Goal: Find specific page/section: Find specific page/section

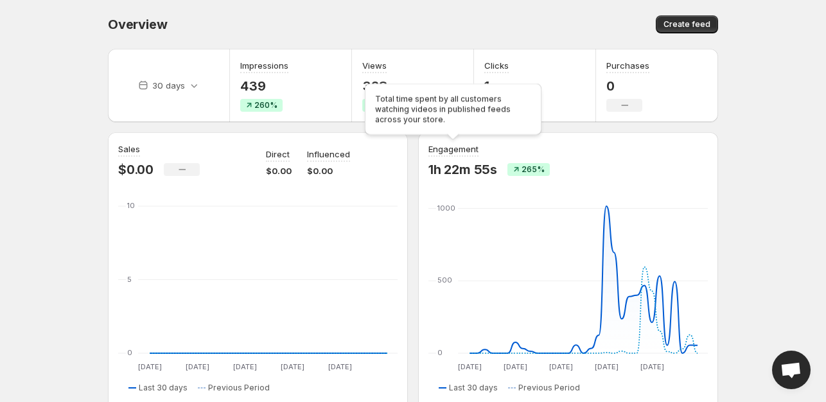
click at [536, 81] on div "Total time spent by all customers watching videos in published feeds across you…" at bounding box center [453, 112] width 182 height 62
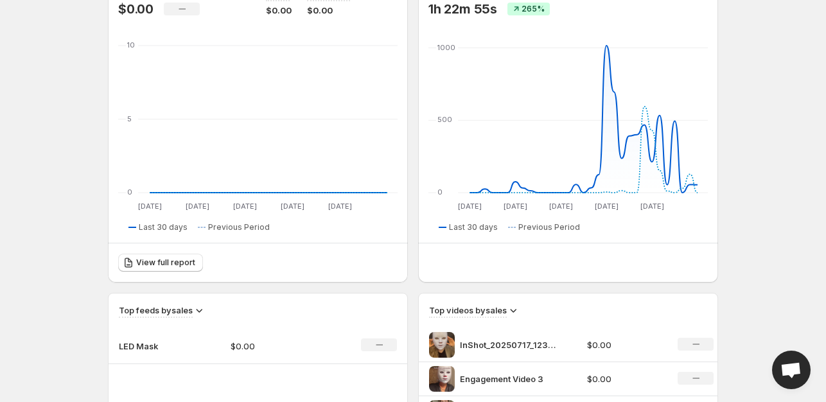
scroll to position [128, 0]
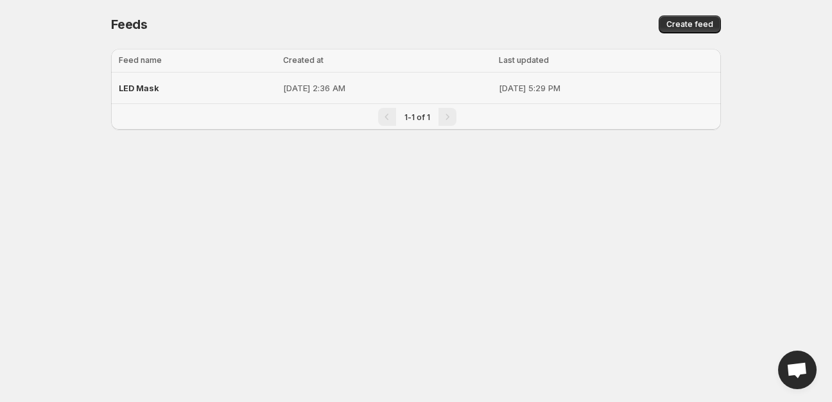
click at [229, 88] on div "LED Mask" at bounding box center [197, 87] width 157 height 23
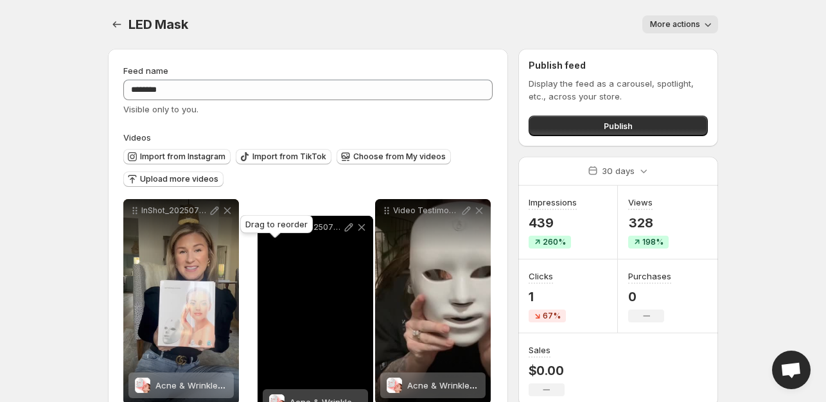
drag, startPoint x: 134, startPoint y: 301, endPoint x: 267, endPoint y: 229, distance: 151.4
click at [267, 229] on body "**********" at bounding box center [413, 201] width 826 height 402
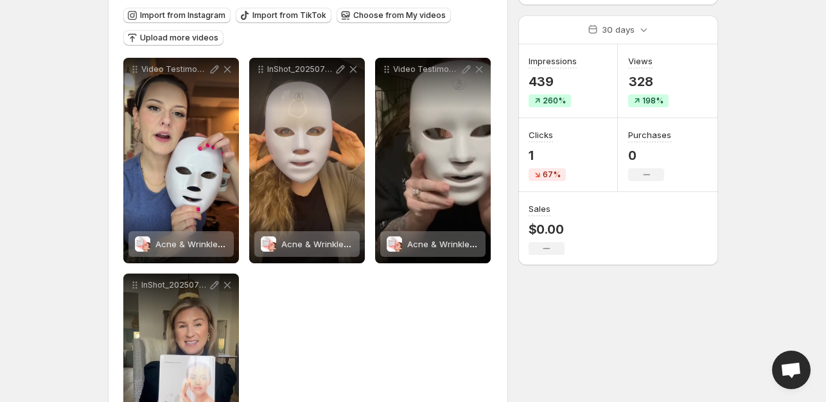
scroll to position [121, 0]
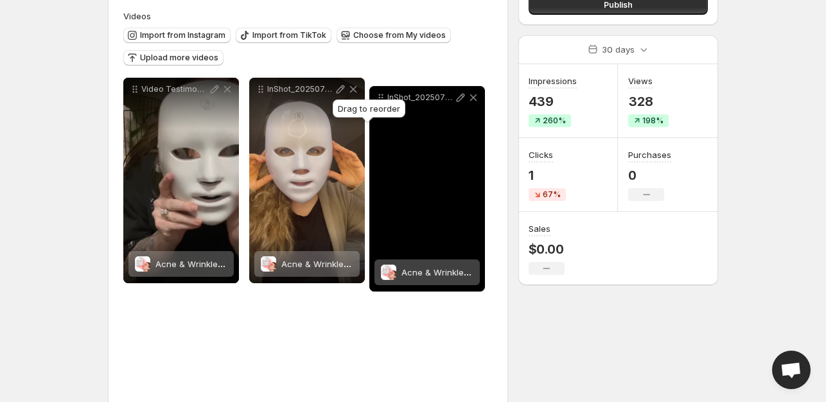
drag, startPoint x: 134, startPoint y: 302, endPoint x: 380, endPoint y: 94, distance: 322.6
click at [380, 94] on icon at bounding box center [380, 95] width 2 height 2
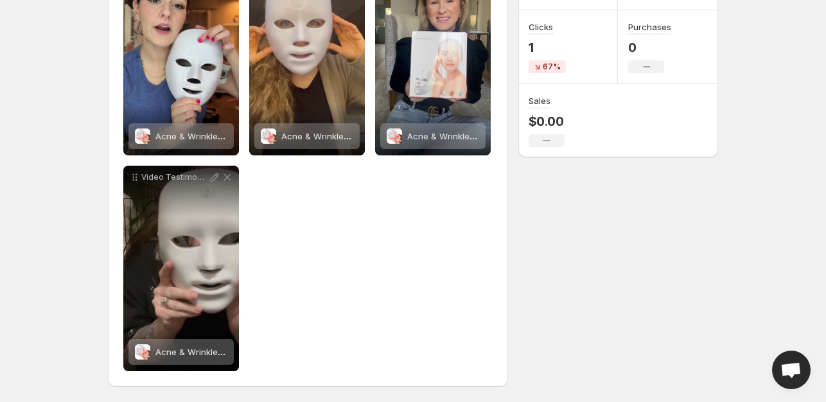
scroll to position [0, 0]
